Goal: Information Seeking & Learning: Learn about a topic

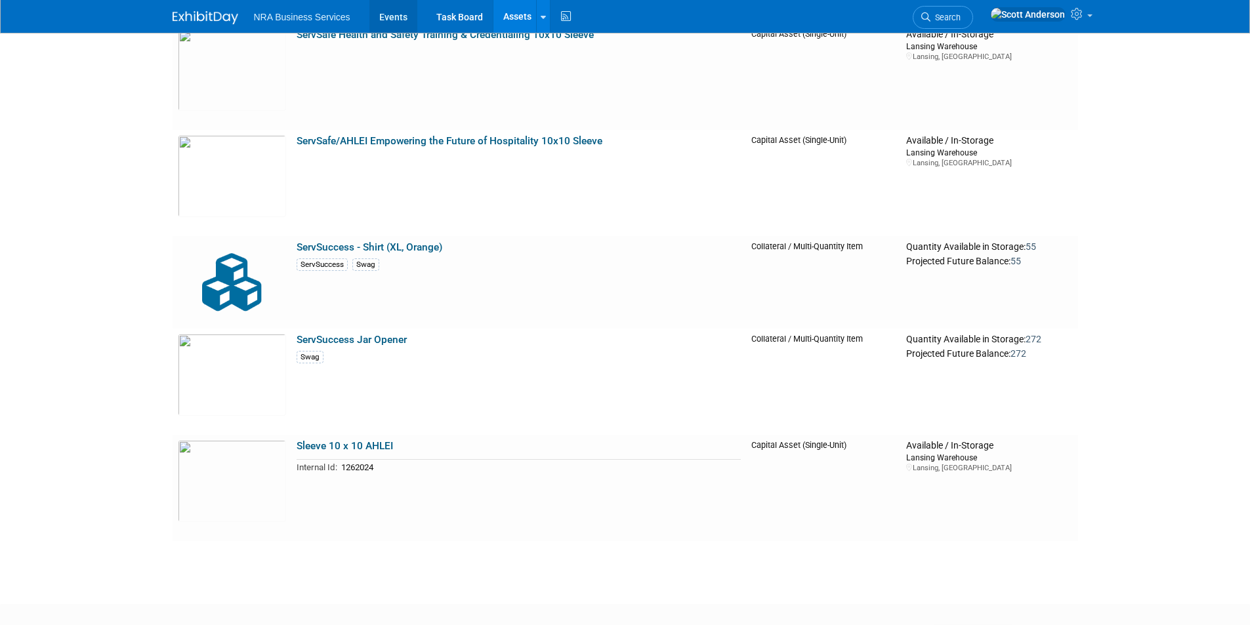
click at [393, 18] on link "Events" at bounding box center [393, 16] width 48 height 33
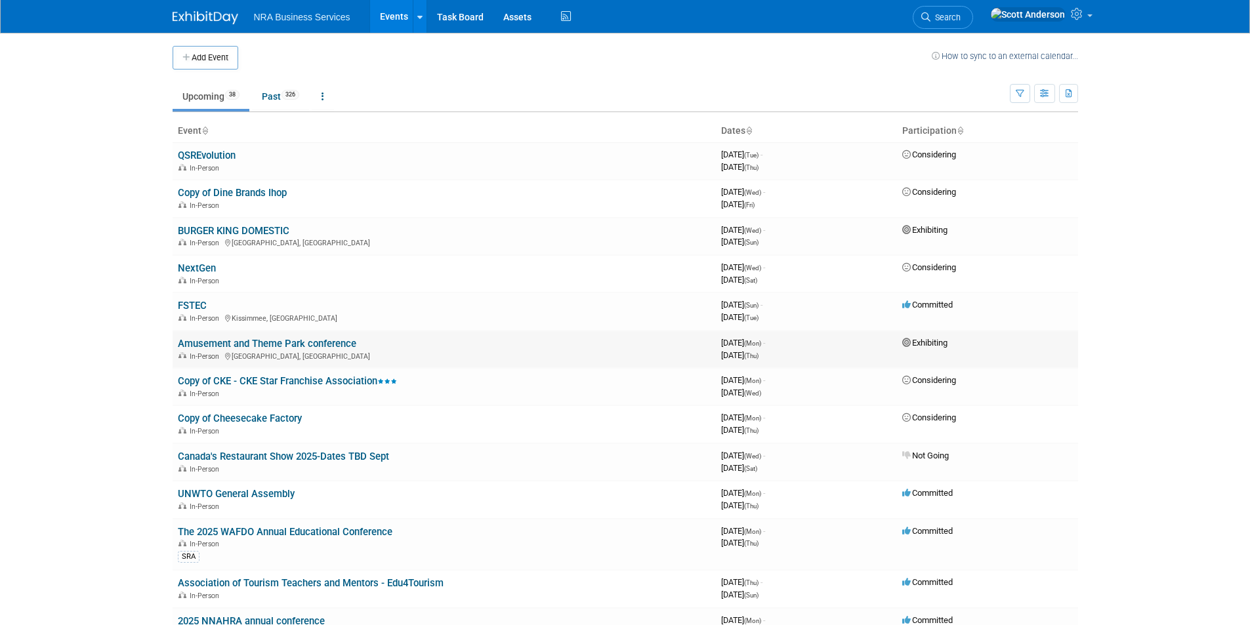
click at [299, 344] on link "Amusement and Theme Park conference" at bounding box center [267, 344] width 178 height 12
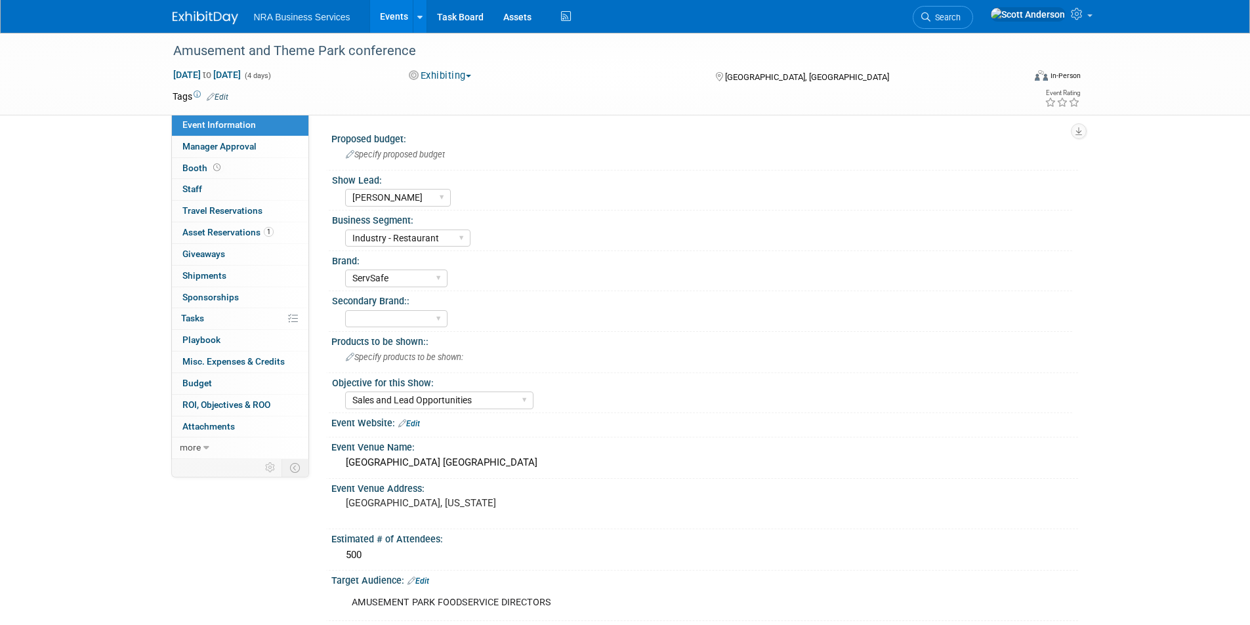
select select "[PERSON_NAME]"
select select "Industry - Restaurant"
select select "ServSafe"
select select "Sales and Lead Opportunities"
click at [249, 233] on span "Asset Reservations 1" at bounding box center [227, 232] width 91 height 10
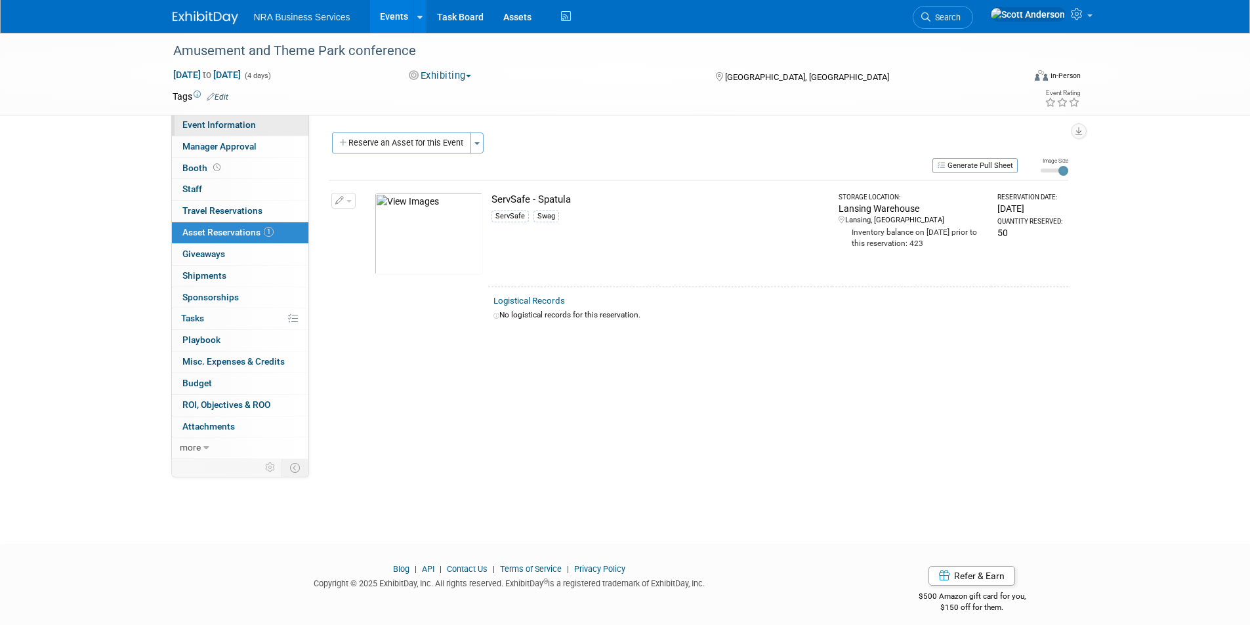
click at [237, 124] on span "Event Information" at bounding box center [218, 124] width 73 height 10
select select "[PERSON_NAME]"
select select "Industry - Restaurant"
select select "ServSafe"
select select "Sales and Lead Opportunities"
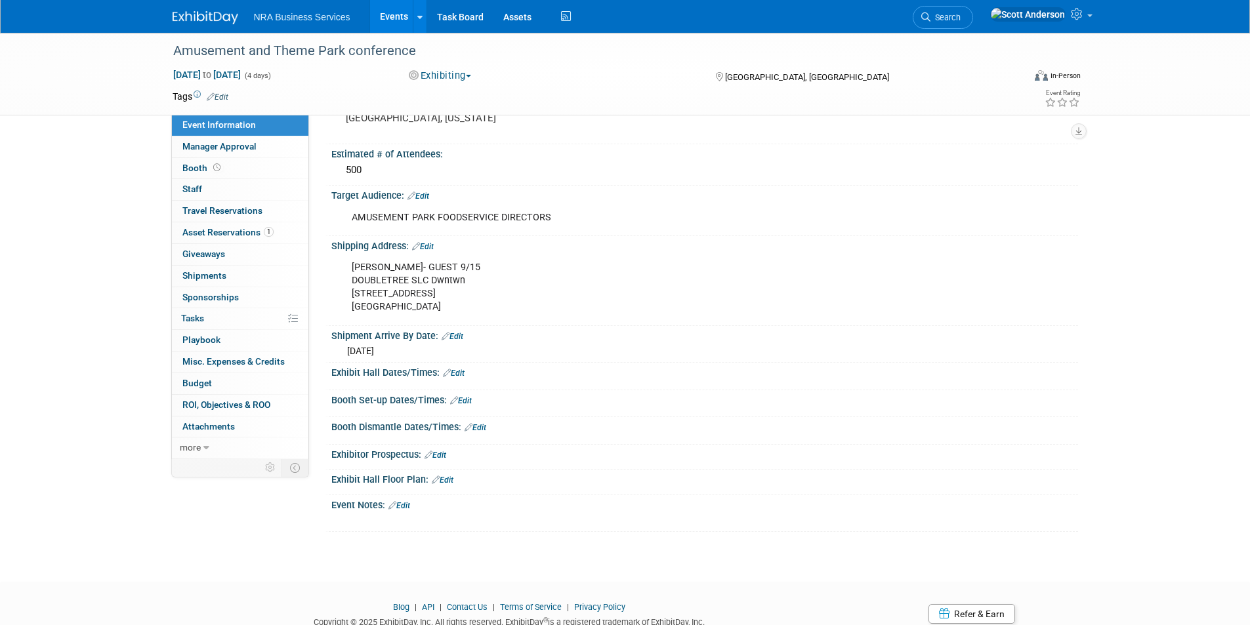
scroll to position [394, 0]
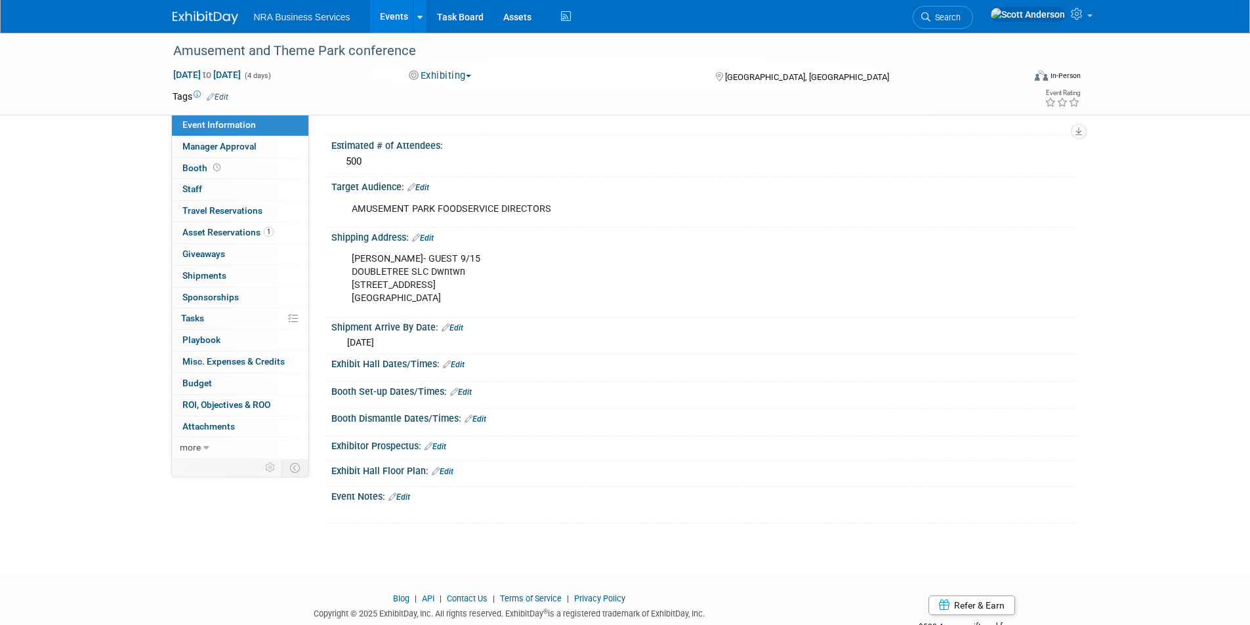
click at [390, 15] on link "Events" at bounding box center [394, 16] width 48 height 33
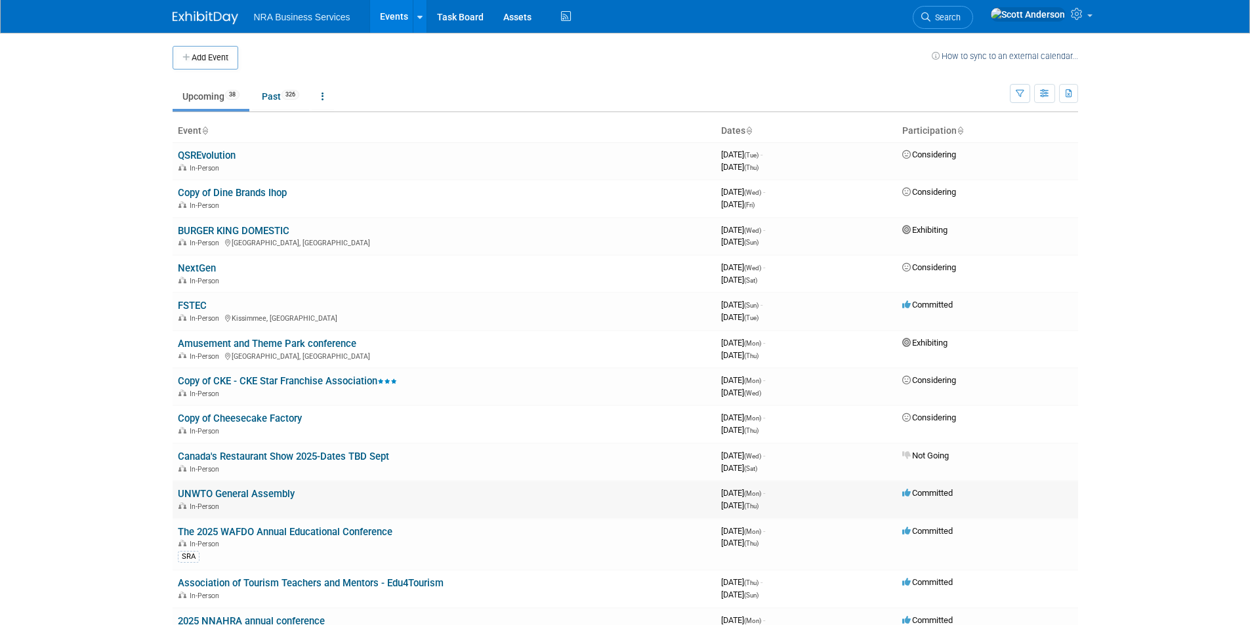
click at [243, 496] on link "UNWTO General Assembly" at bounding box center [236, 494] width 117 height 12
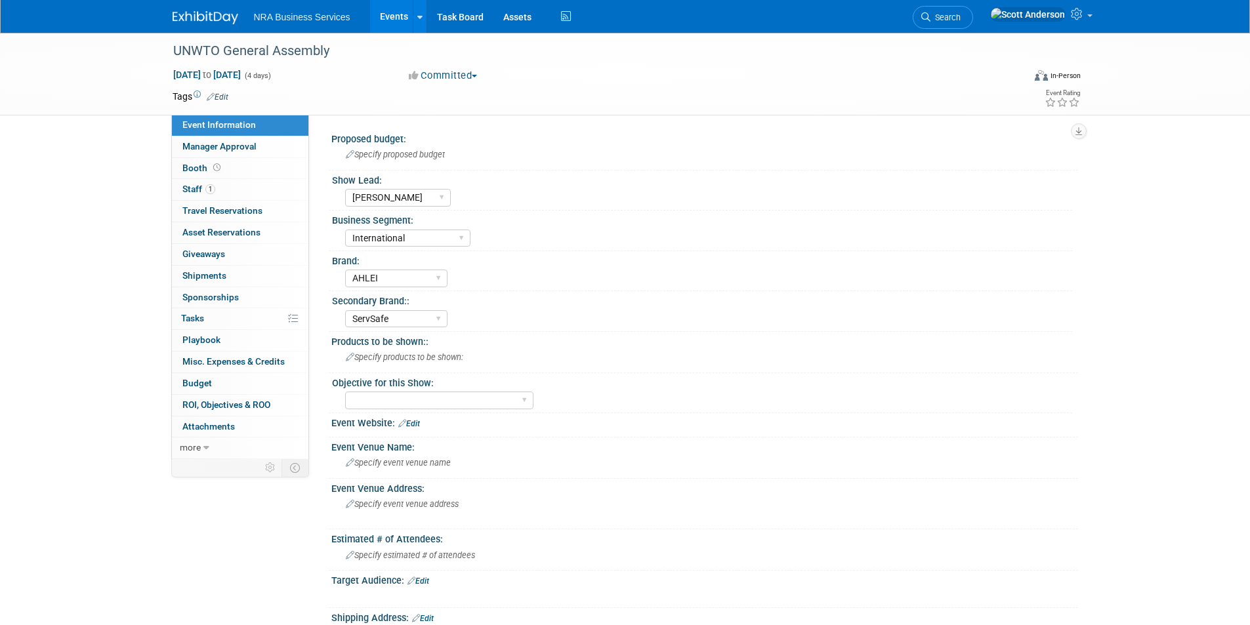
select select "[PERSON_NAME]"
select select "International"
select select "AHLEI"
select select "ServSafe"
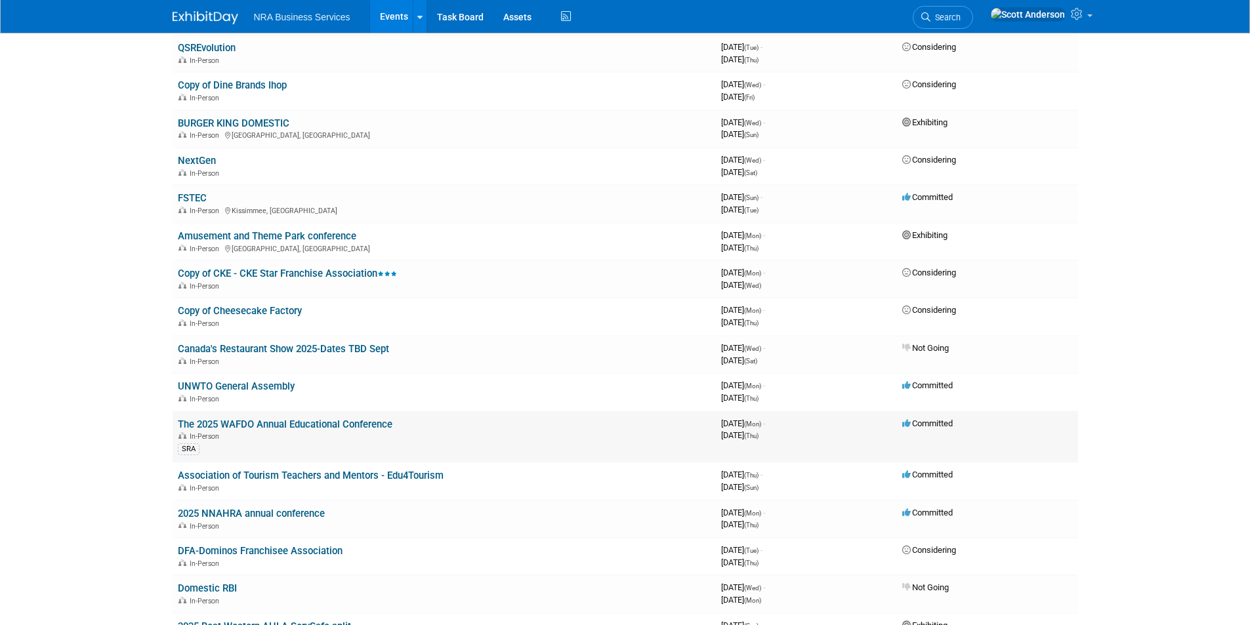
scroll to position [131, 0]
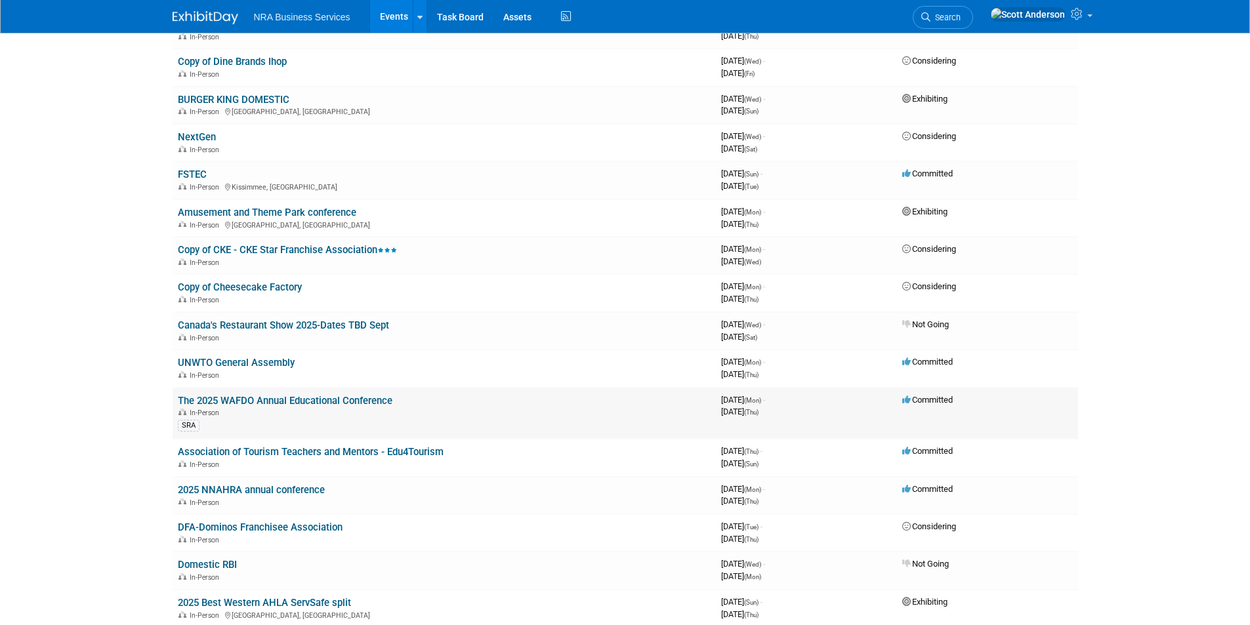
click at [333, 396] on link "The 2025 WAFDO Annual Educational Conference" at bounding box center [285, 401] width 215 height 12
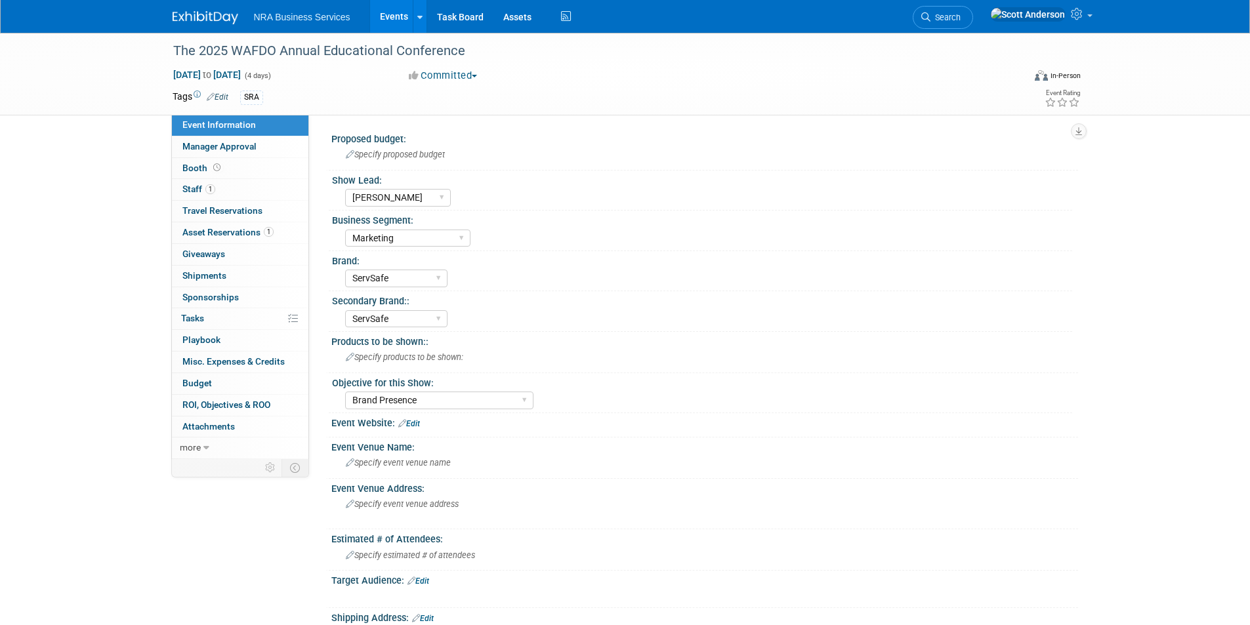
select select "[PERSON_NAME]"
select select "Marketing"
select select "ServSafe"
select select "Brand Presence"
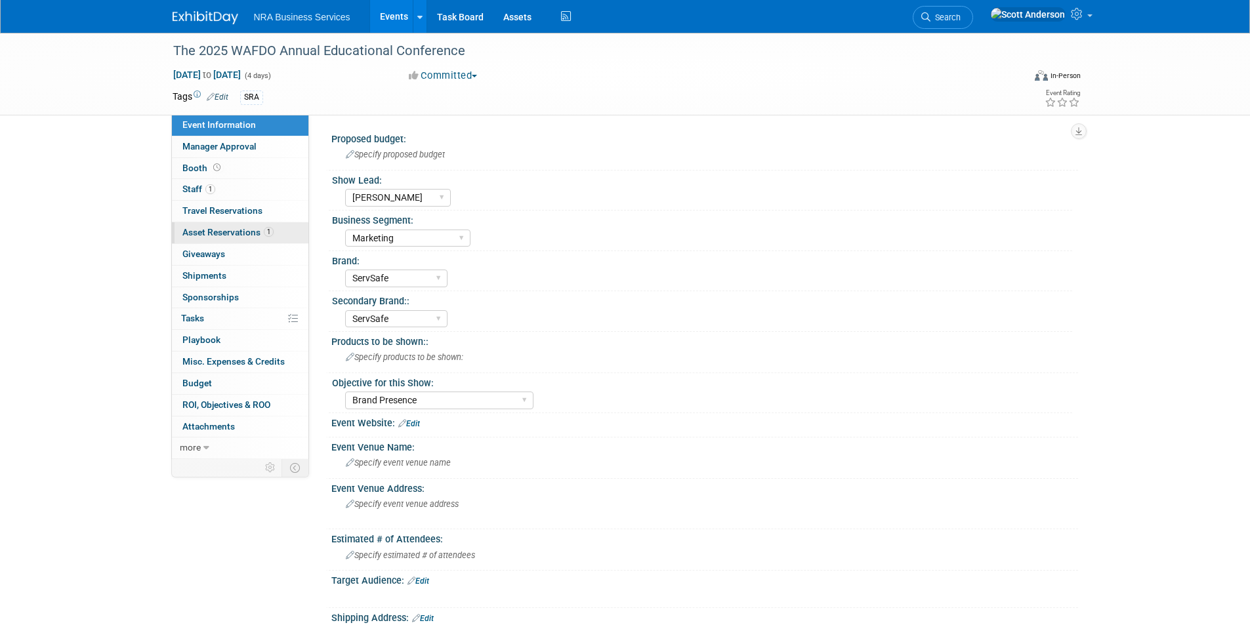
click at [240, 236] on span "Asset Reservations 1" at bounding box center [227, 232] width 91 height 10
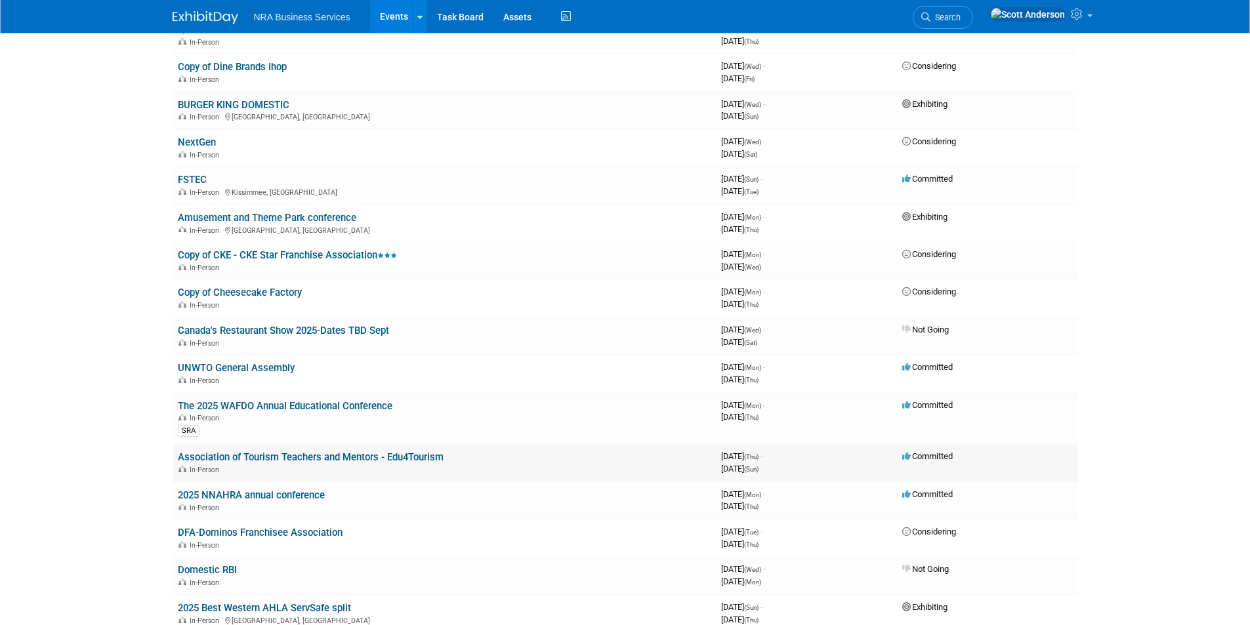
click at [283, 461] on link "Association of Tourism Teachers and Mentors - Edu4Tourism" at bounding box center [311, 457] width 266 height 12
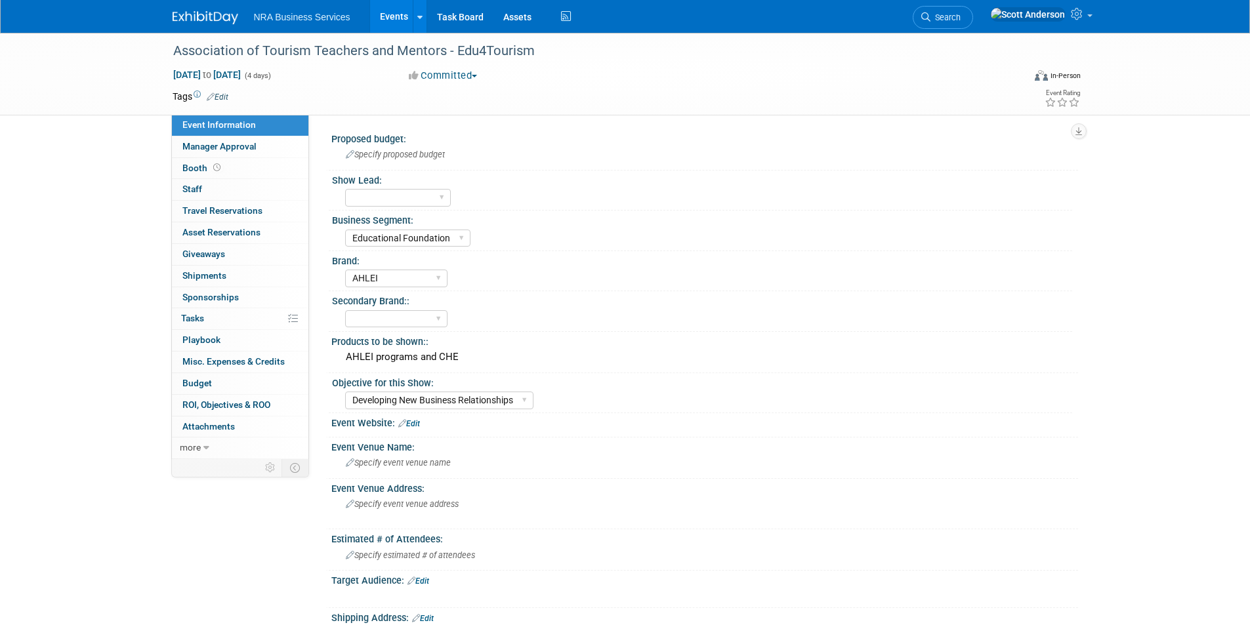
select select "Educational Foundation"
select select "AHLEI"
select select "Developing New Business Relationships"
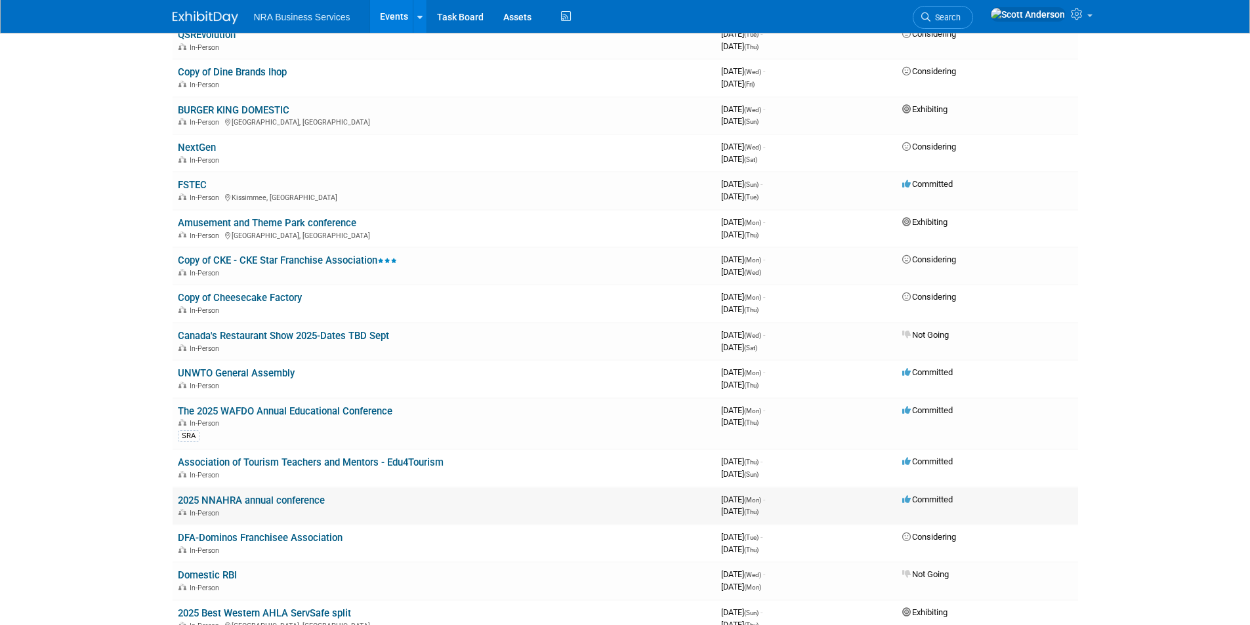
click at [276, 501] on link "2025 NNAHRA annual conference" at bounding box center [251, 501] width 147 height 12
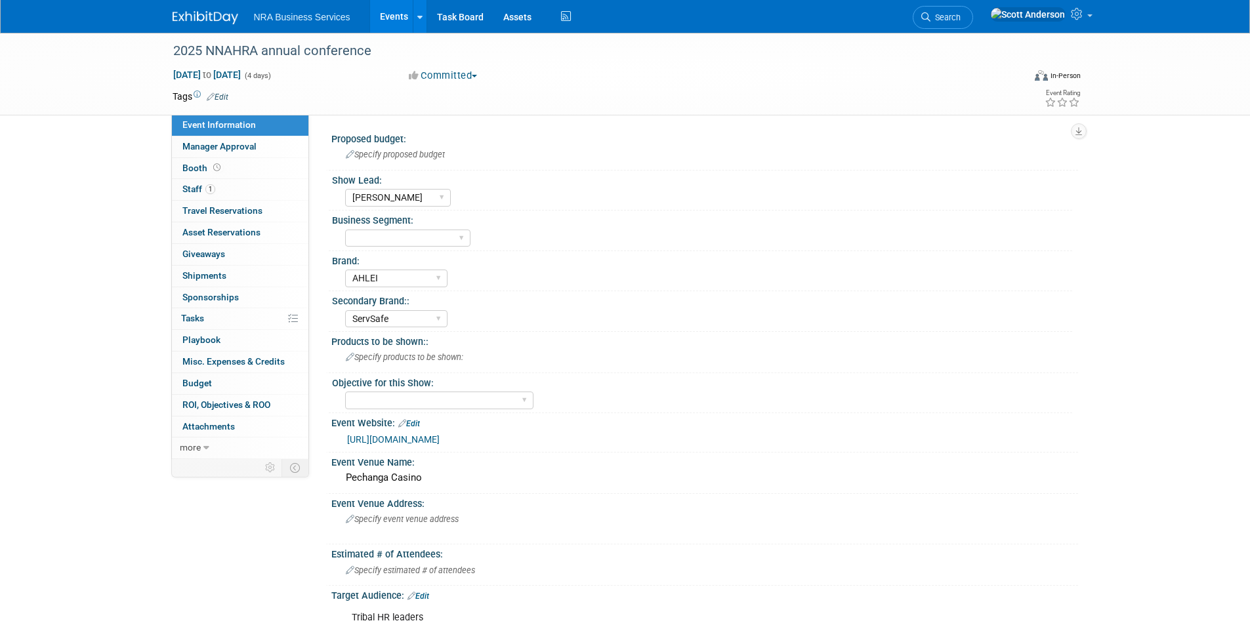
select select "Jennifer B"
select select "AHLEI"
select select "ServSafe"
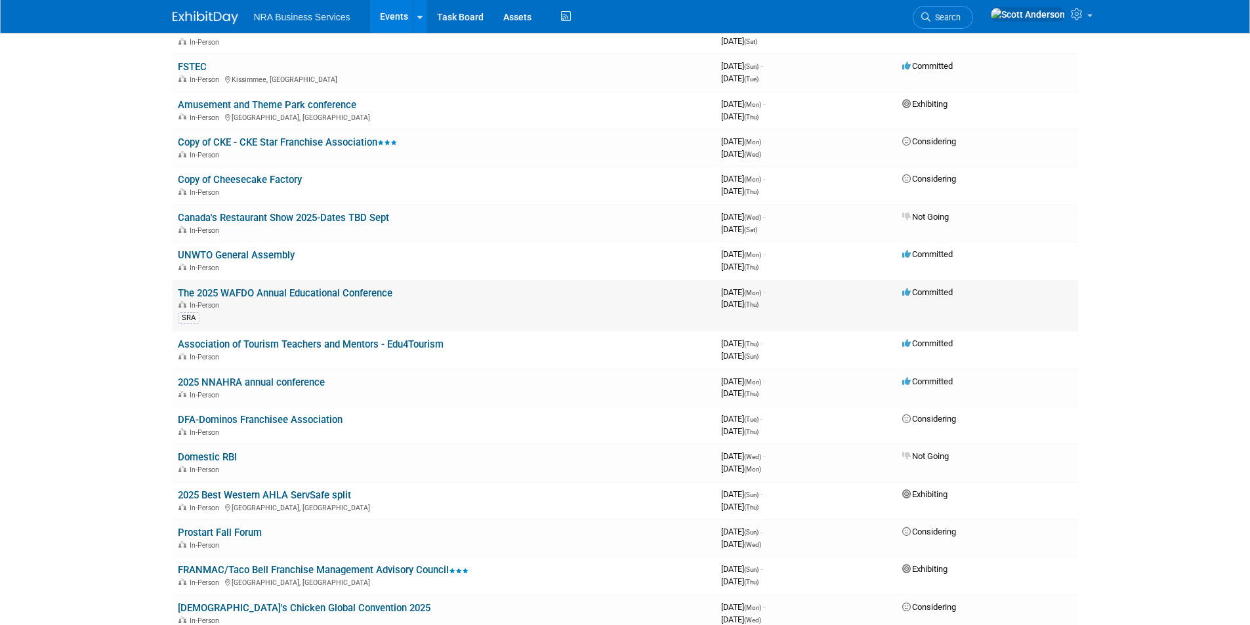
scroll to position [247, 0]
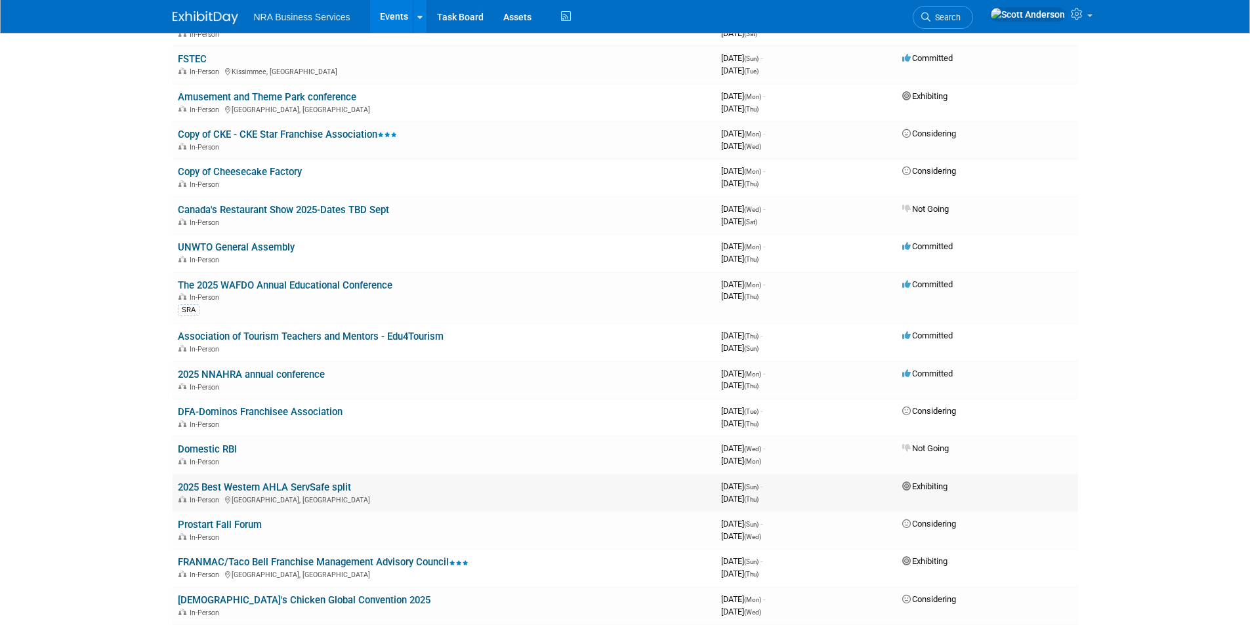
click at [289, 486] on link "2025 Best Western AHLA ServSafe split" at bounding box center [264, 488] width 173 height 12
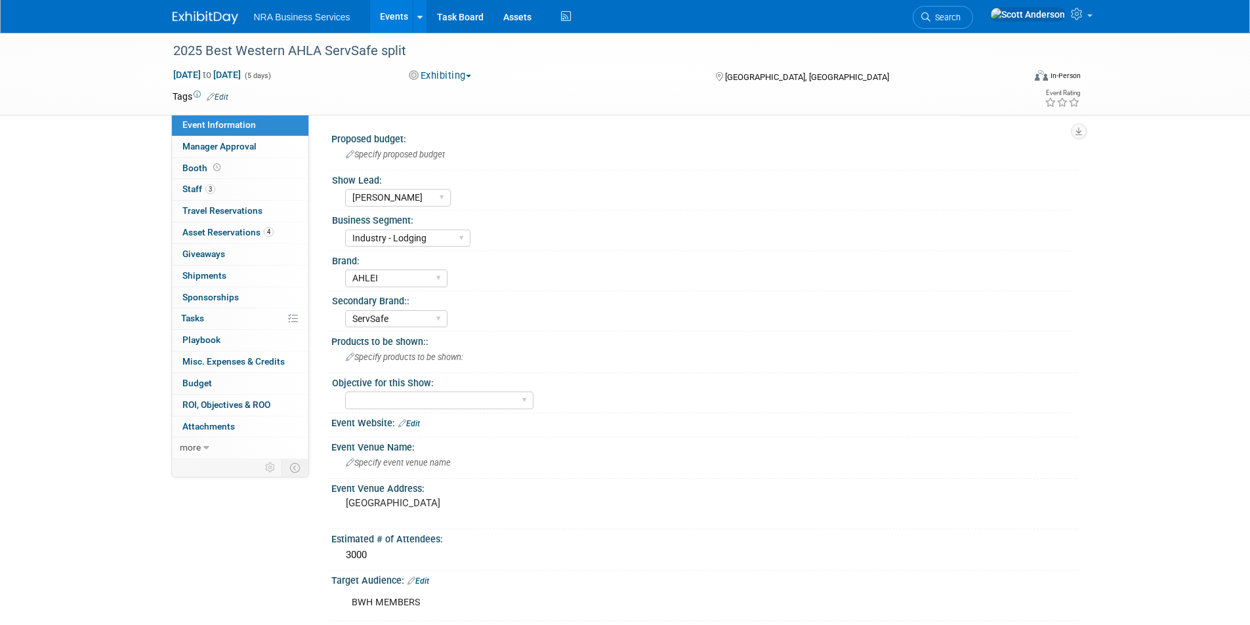
select select "[PERSON_NAME]"
select select "Industry - Lodging"
select select "AHLEI"
select select "ServSafe"
click at [232, 235] on span "Asset Reservations 4" at bounding box center [227, 232] width 91 height 10
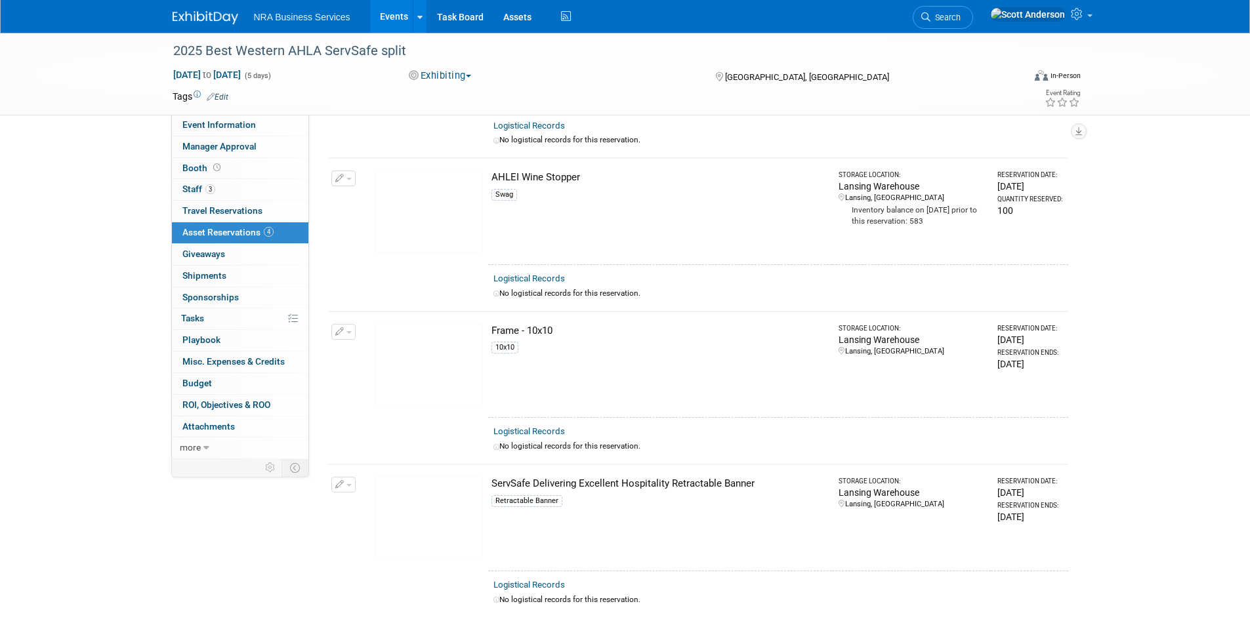
scroll to position [110, 0]
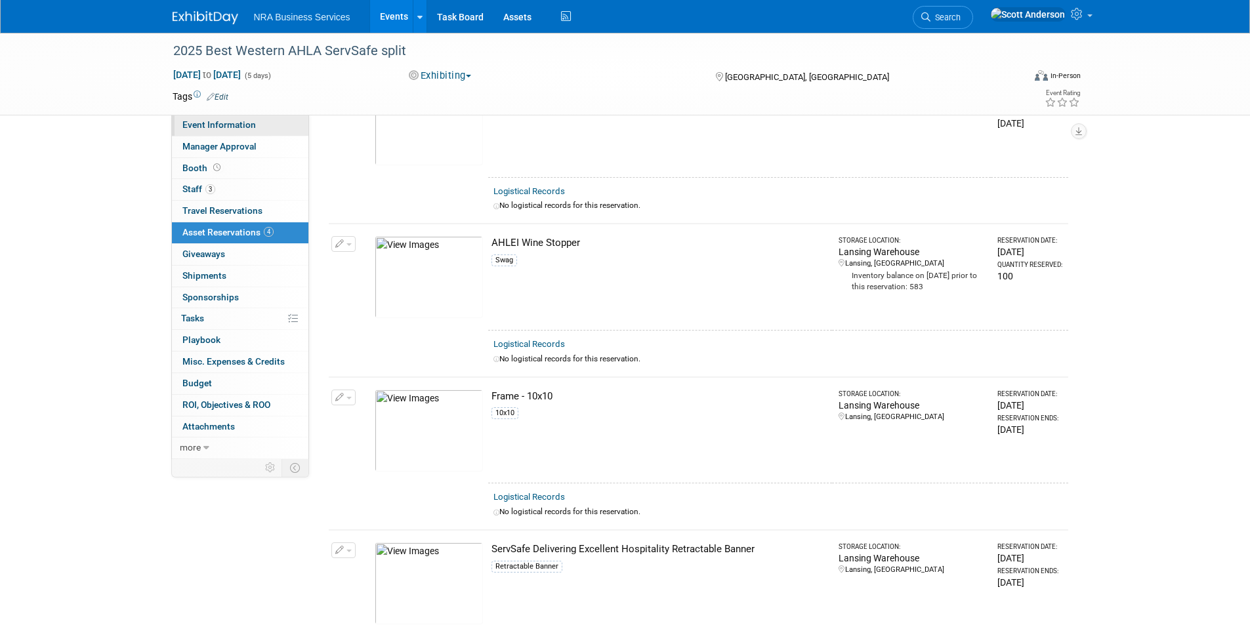
click at [209, 125] on span "Event Information" at bounding box center [218, 124] width 73 height 10
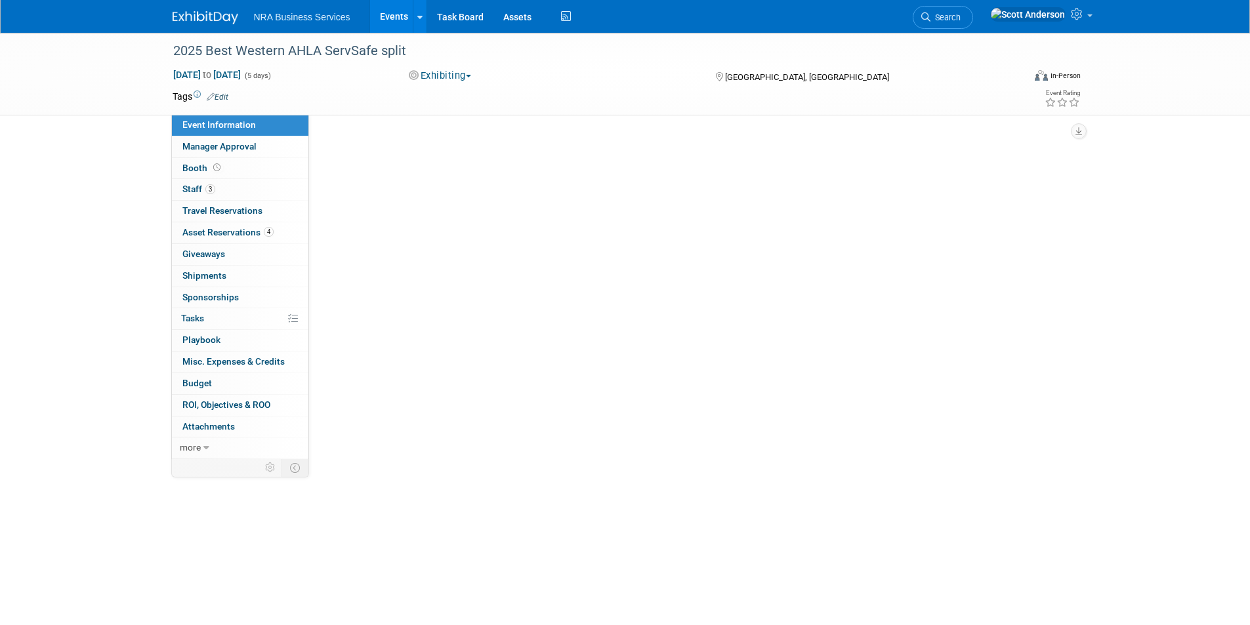
scroll to position [0, 0]
select select "[PERSON_NAME]"
select select "Industry - Lodging"
select select "AHLEI"
select select "ServSafe"
